Goal: Task Accomplishment & Management: Manage account settings

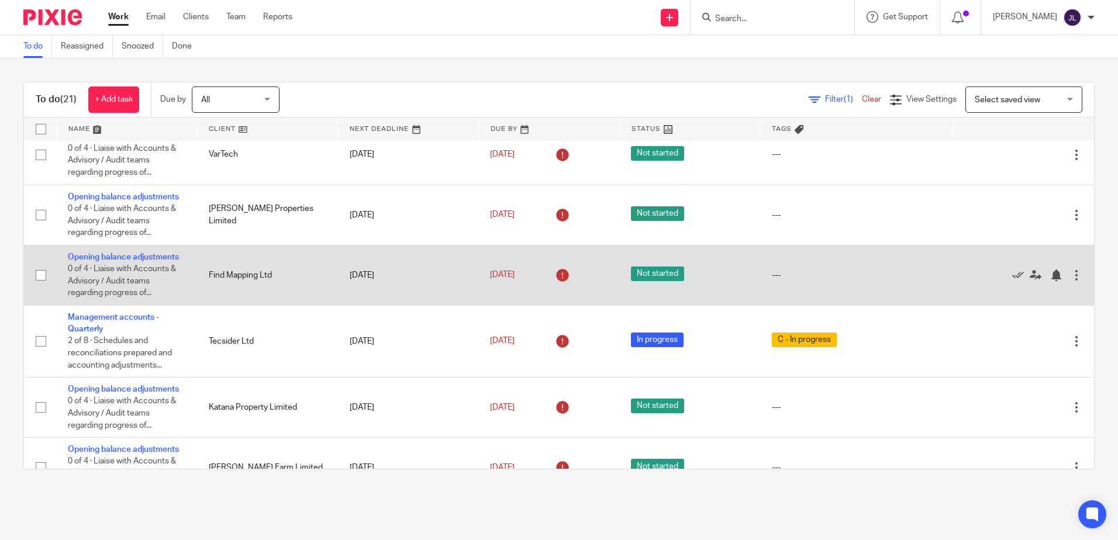
scroll to position [117, 0]
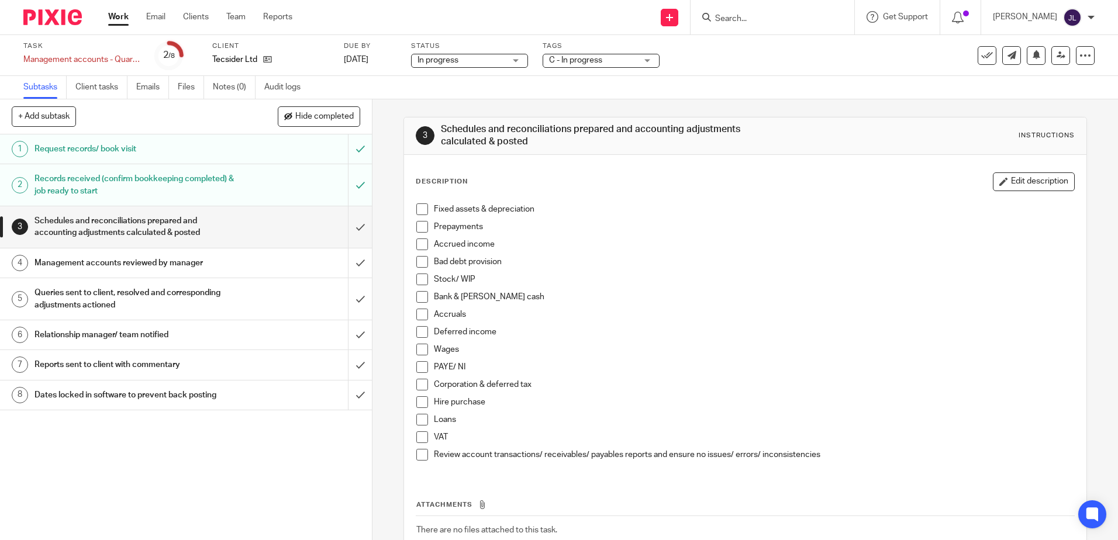
click at [465, 57] on span "In progress" at bounding box center [461, 60] width 88 height 12
click at [617, 57] on span "C - In progress" at bounding box center [593, 60] width 88 height 12
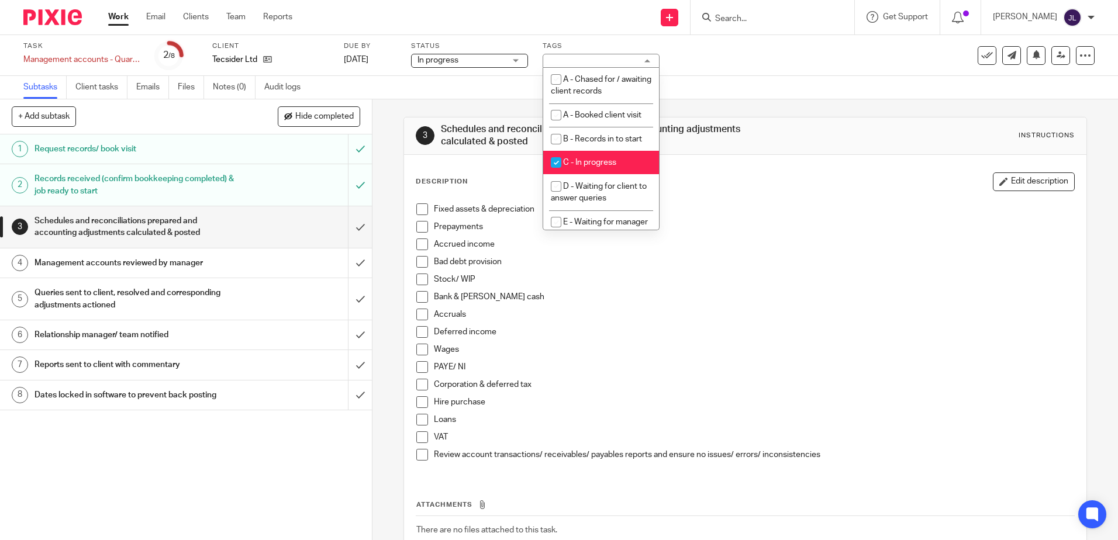
click at [603, 159] on span "C - In progress" at bounding box center [589, 162] width 53 height 8
checkbox input "false"
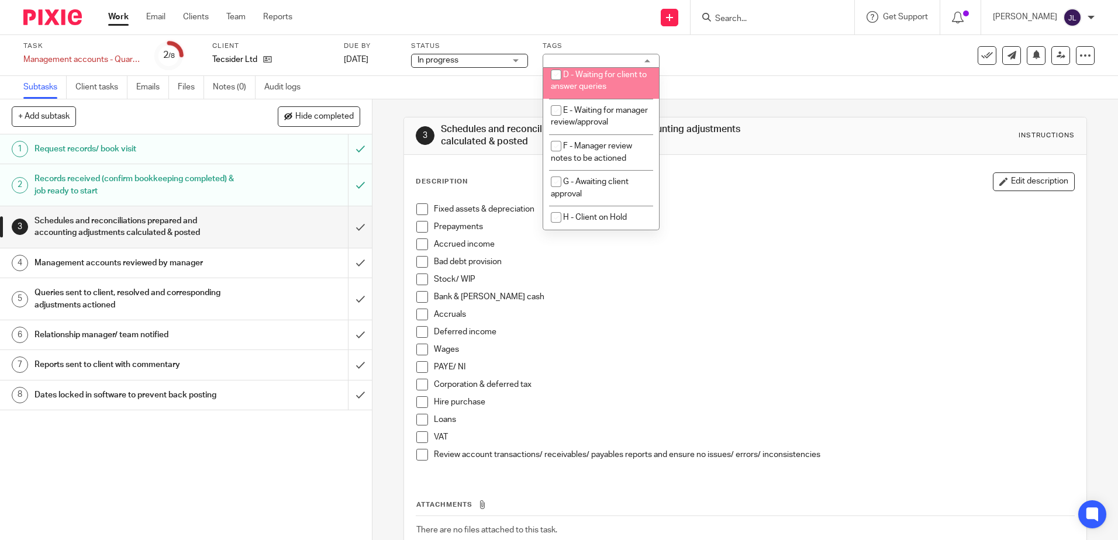
scroll to position [117, 0]
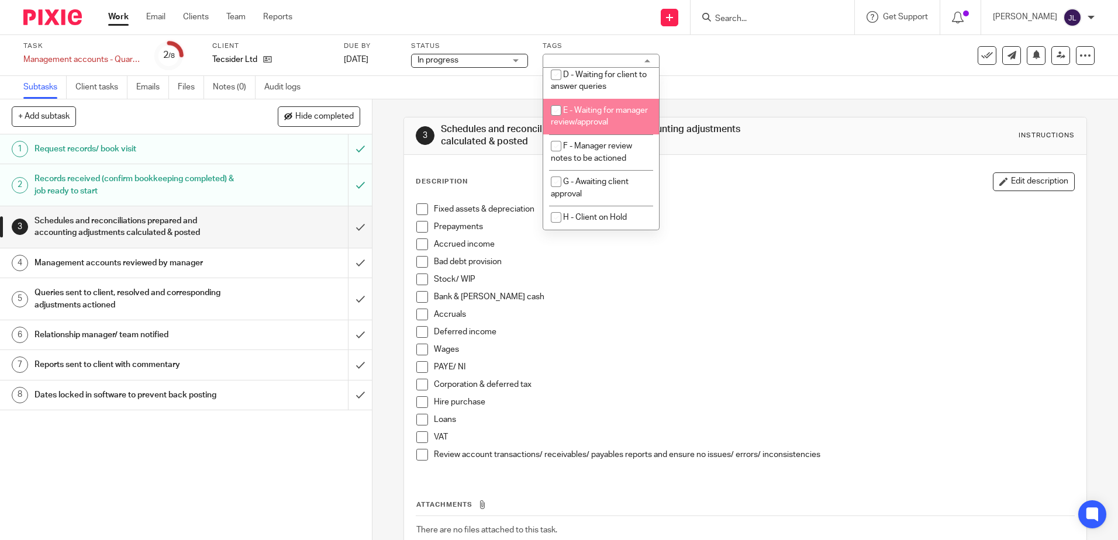
click at [620, 121] on li "E - Waiting for manager review/approval" at bounding box center [601, 117] width 116 height 36
checkbox input "true"
click at [718, 68] on div "Task Management accounts - Quarterly Save Management accounts - Quarterly 2 /8 …" at bounding box center [469, 56] width 893 height 28
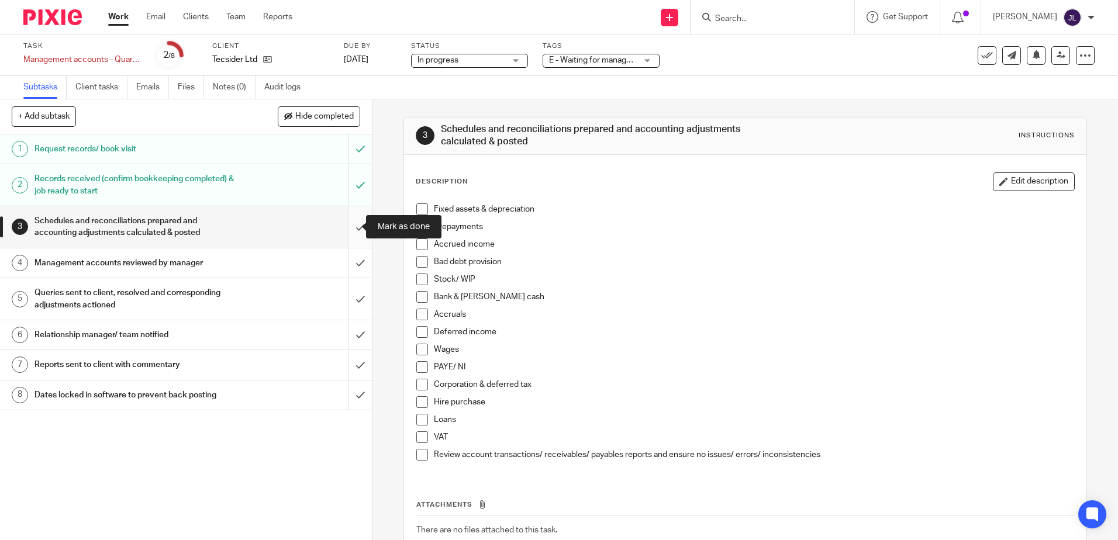
click at [346, 232] on input "submit" at bounding box center [186, 227] width 372 height 42
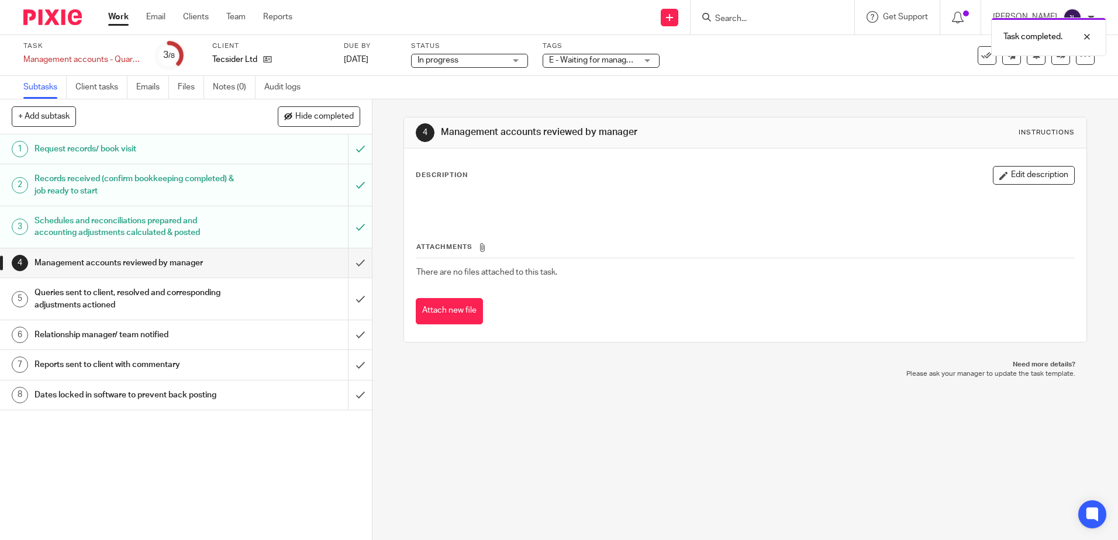
click at [975, 186] on div "Description Edit description" at bounding box center [745, 192] width 658 height 52
click at [1021, 178] on button "Edit description" at bounding box center [1034, 175] width 82 height 19
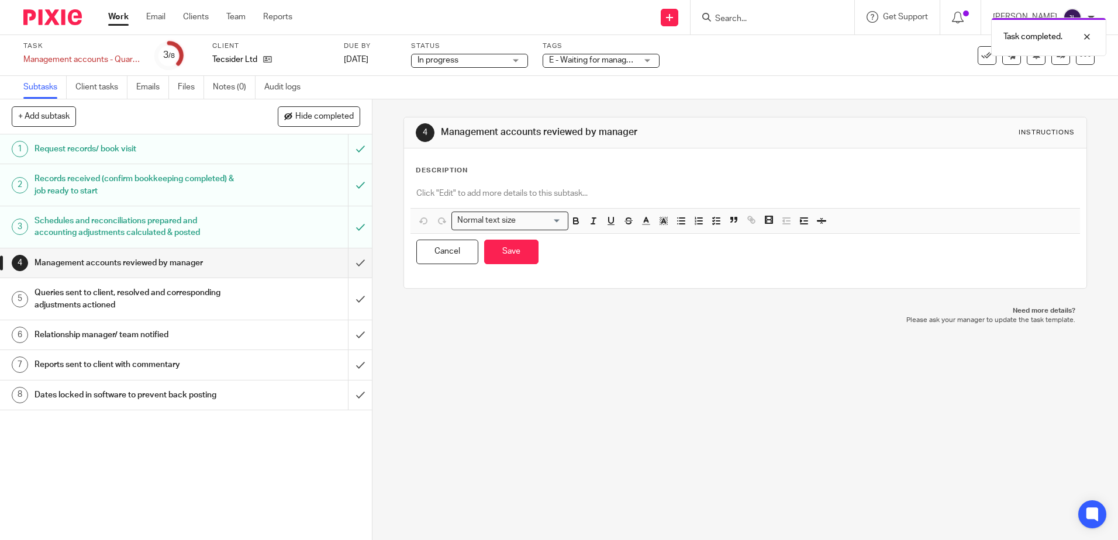
click at [682, 195] on p at bounding box center [744, 194] width 657 height 12
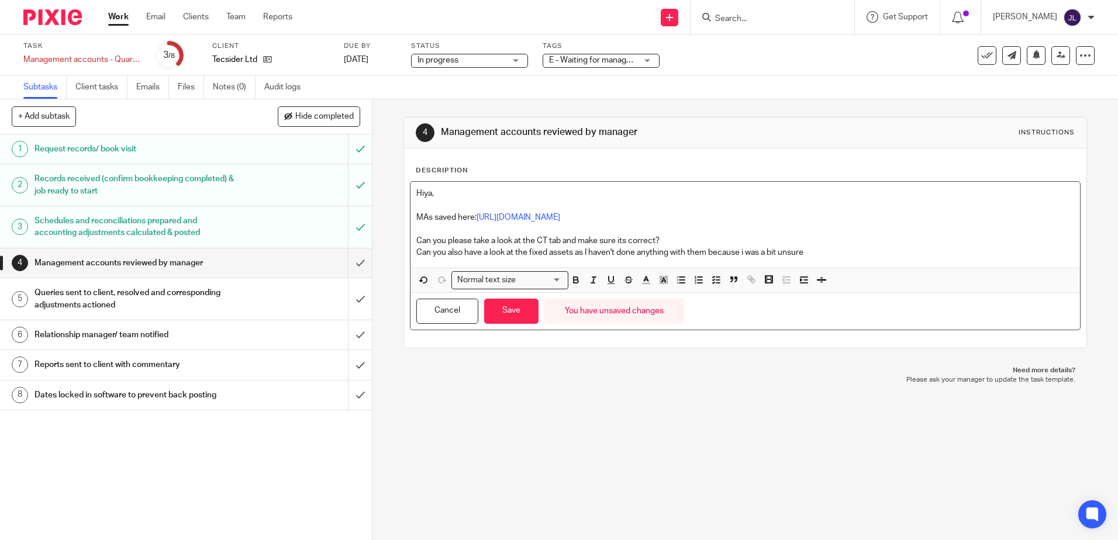
click at [744, 249] on p "Can you also have a look at the fixed assets as I haven't done anything with th…" at bounding box center [744, 253] width 657 height 12
click at [819, 243] on p "Can you please take a look at the CT tab and make sure its correct?" at bounding box center [744, 241] width 657 height 12
click at [823, 250] on p "Can you also have a look at the fixed assets as I haven't done anything with th…" at bounding box center [744, 253] width 657 height 12
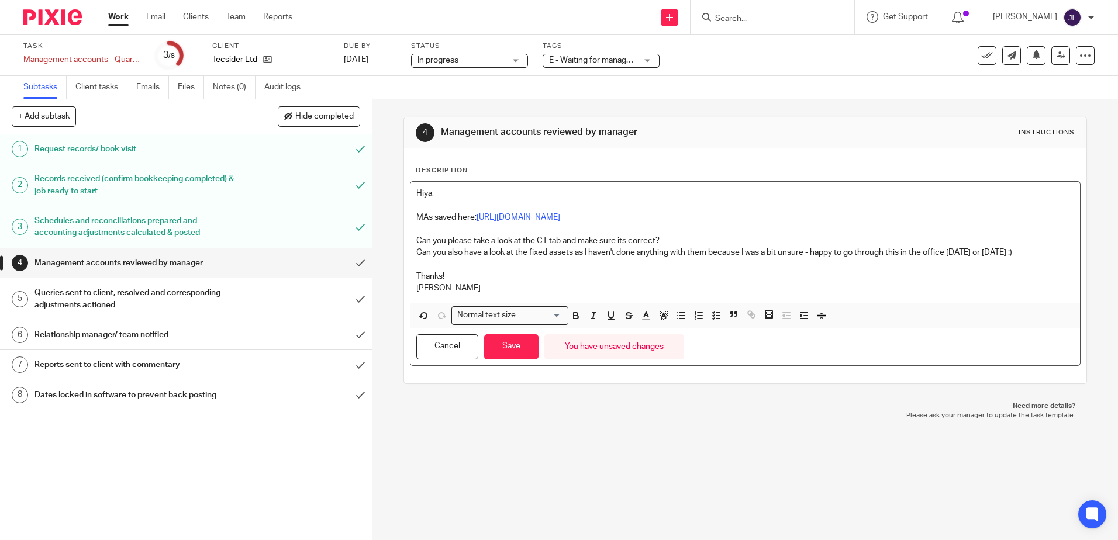
click at [523, 290] on p "[PERSON_NAME]" at bounding box center [744, 288] width 657 height 12
click at [493, 268] on p at bounding box center [744, 265] width 657 height 12
click at [473, 279] on p "Thanks!" at bounding box center [744, 277] width 657 height 12
click at [510, 345] on button "Save" at bounding box center [511, 346] width 54 height 25
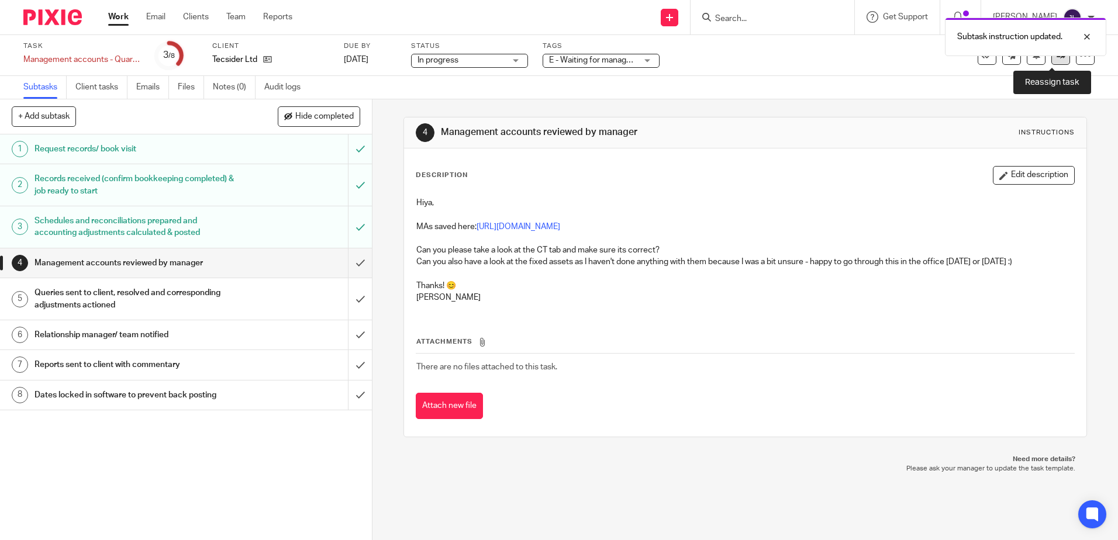
click at [1055, 63] on link at bounding box center [1060, 55] width 19 height 19
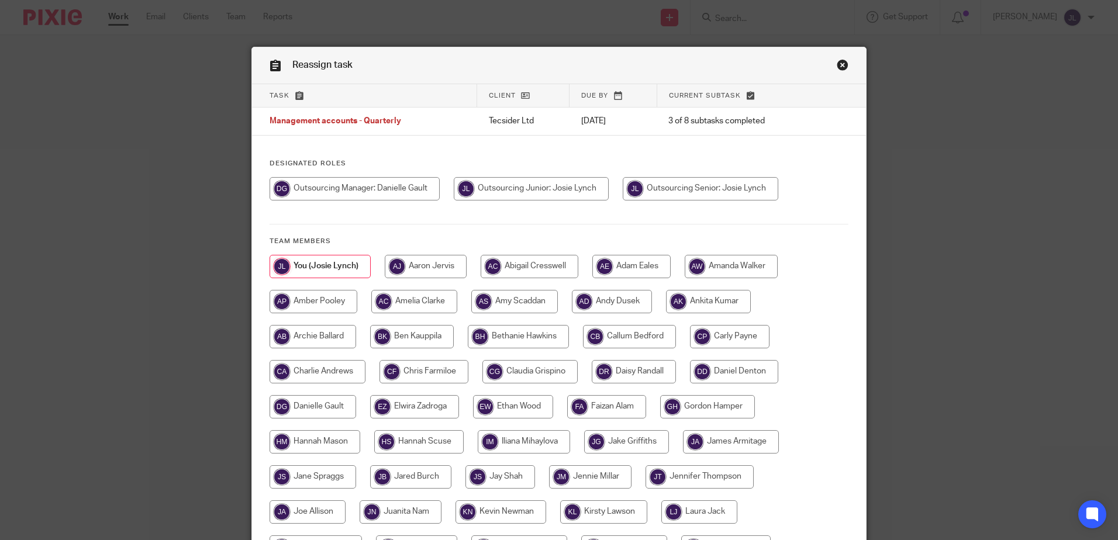
click at [384, 182] on input "radio" at bounding box center [355, 188] width 170 height 23
radio input "true"
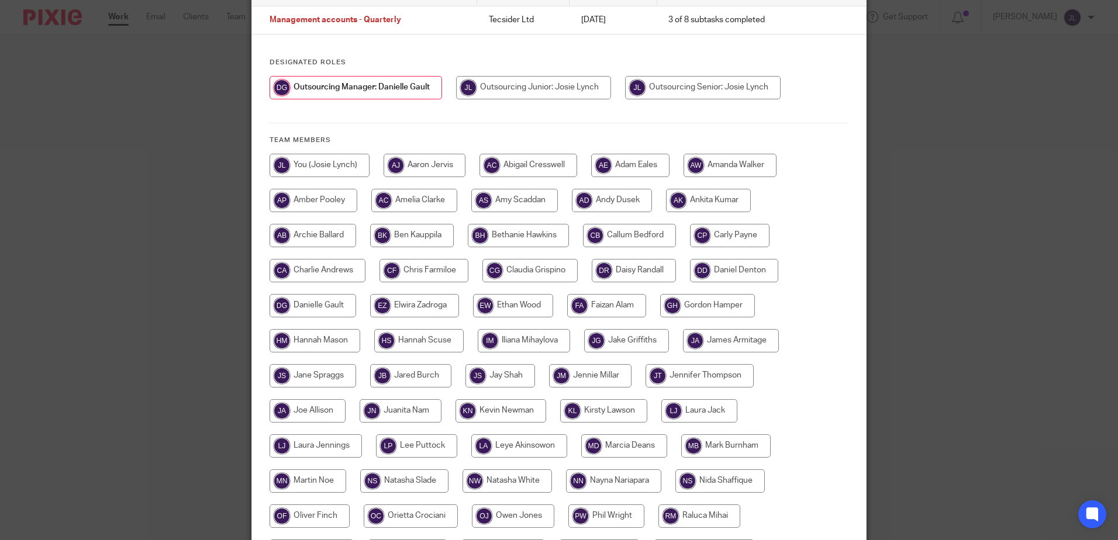
scroll to position [292, 0]
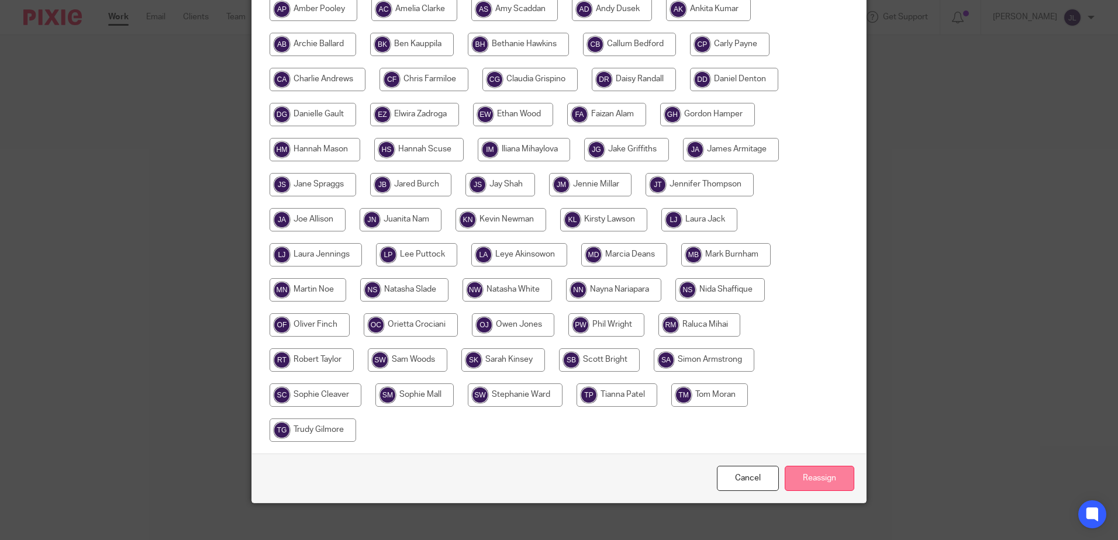
click at [819, 471] on input "Reassign" at bounding box center [820, 478] width 70 height 25
